Goal: Transaction & Acquisition: Purchase product/service

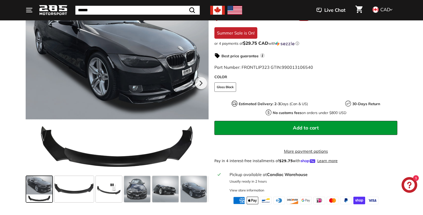
scroll to position [107, 0]
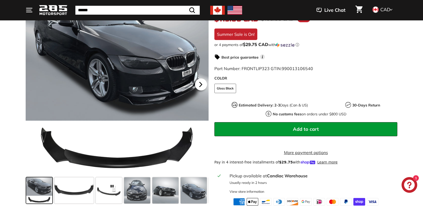
click at [200, 87] on icon at bounding box center [201, 84] width 2 height 4
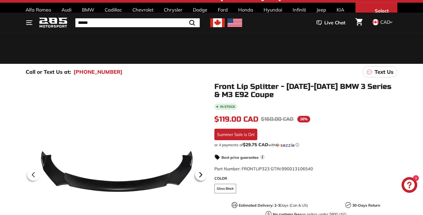
scroll to position [7, 0]
click at [32, 176] on icon at bounding box center [33, 175] width 12 height 12
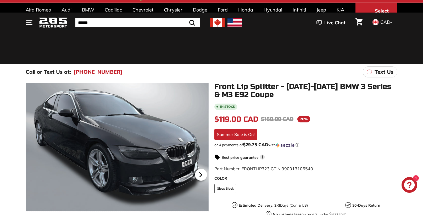
click at [200, 173] on icon at bounding box center [201, 175] width 2 height 4
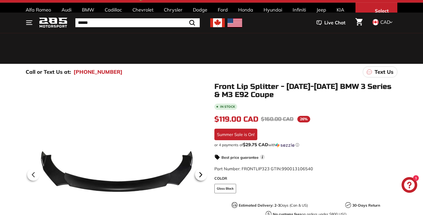
click at [200, 173] on icon at bounding box center [201, 175] width 2 height 4
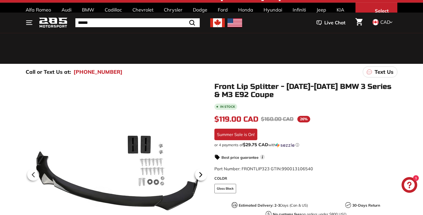
click at [201, 174] on icon at bounding box center [201, 175] width 2 height 4
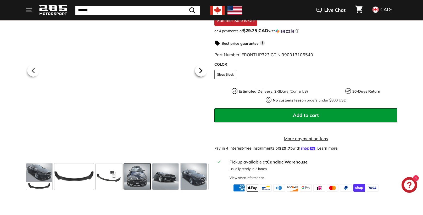
scroll to position [122, 0]
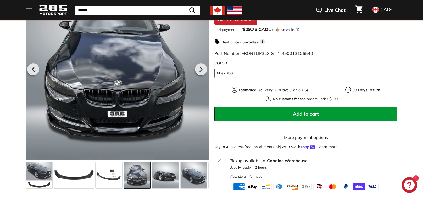
click at [172, 184] on span at bounding box center [165, 175] width 26 height 26
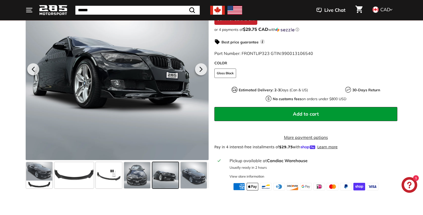
click at [46, 181] on span at bounding box center [39, 175] width 26 height 26
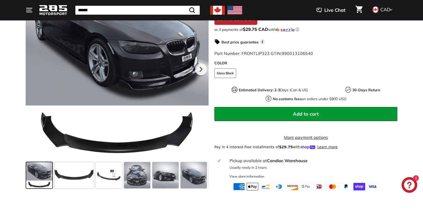
click at [167, 185] on span at bounding box center [165, 175] width 26 height 26
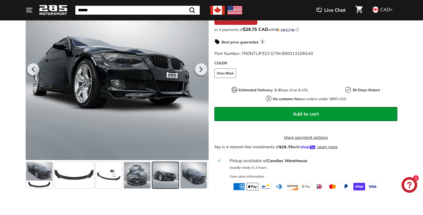
click at [141, 185] on span at bounding box center [137, 175] width 26 height 26
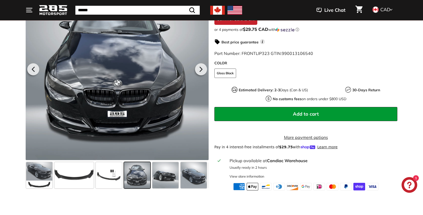
click at [166, 181] on span at bounding box center [165, 175] width 26 height 26
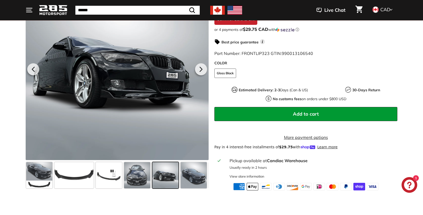
click at [200, 183] on span at bounding box center [194, 175] width 26 height 26
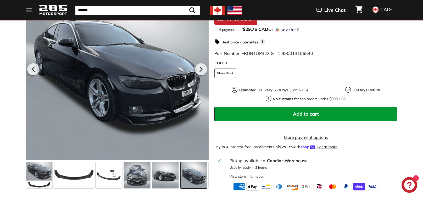
scroll to position [0, 27]
